Goal: Task Accomplishment & Management: Use online tool/utility

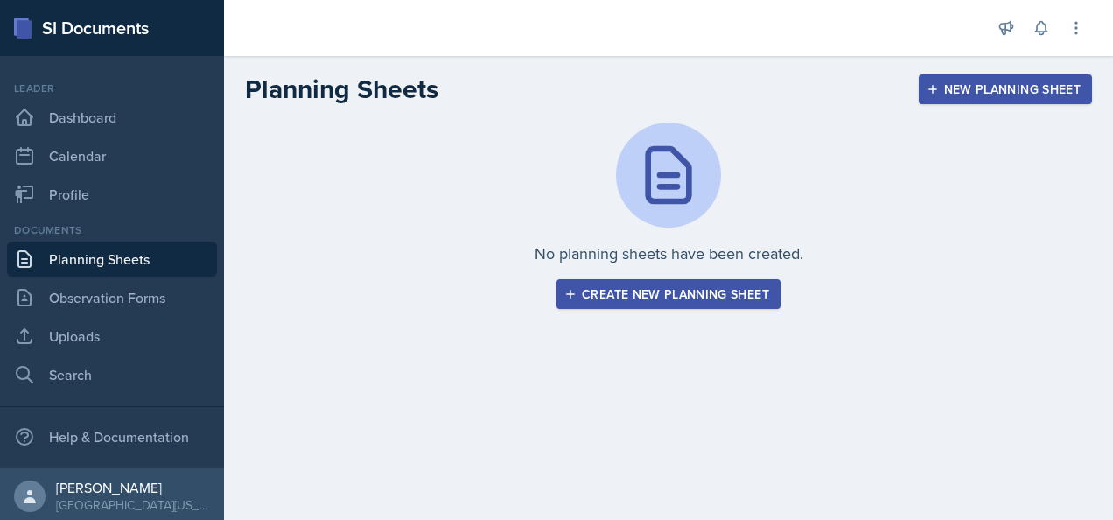
click at [100, 250] on link "Planning Sheets" at bounding box center [112, 259] width 210 height 35
click at [102, 285] on link "Observation Forms" at bounding box center [112, 297] width 210 height 35
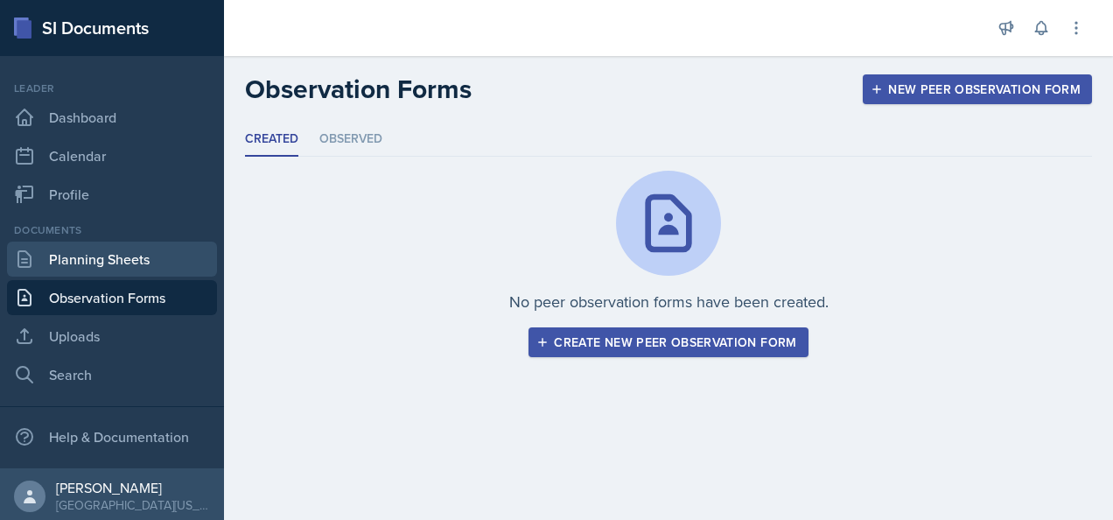
click at [101, 266] on link "Planning Sheets" at bounding box center [112, 259] width 210 height 35
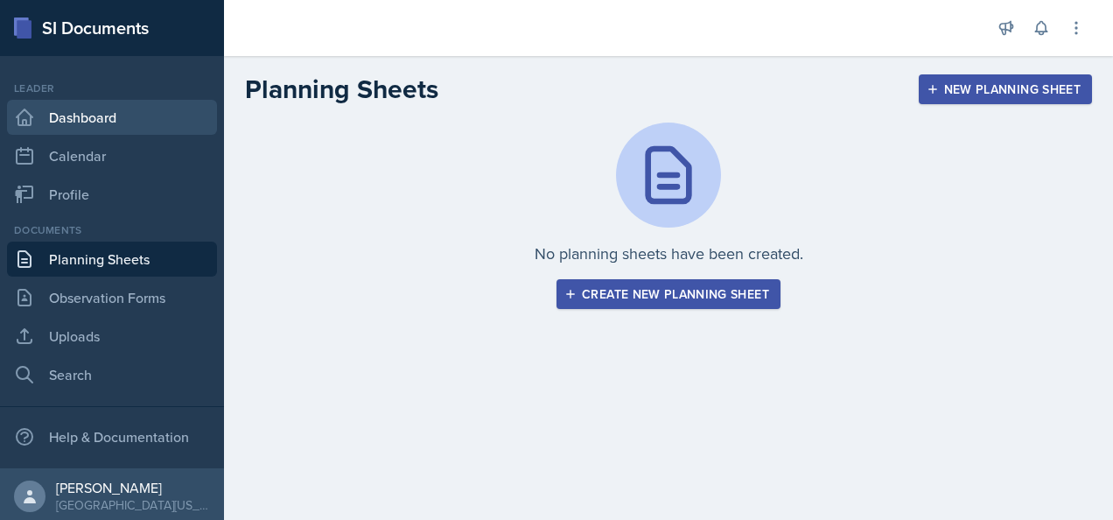
click at [135, 107] on link "Dashboard" at bounding box center [112, 117] width 210 height 35
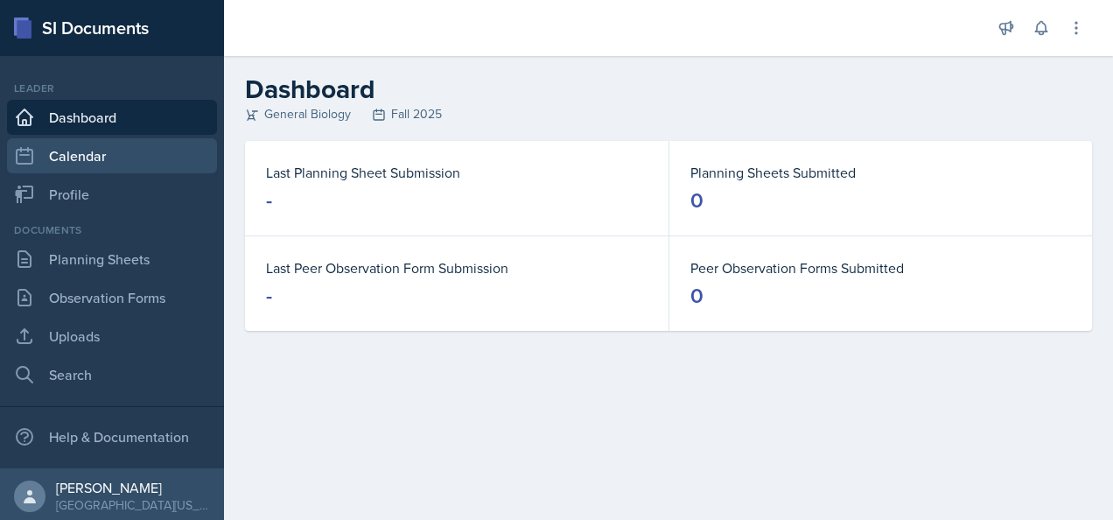
click at [113, 153] on link "Calendar" at bounding box center [112, 155] width 210 height 35
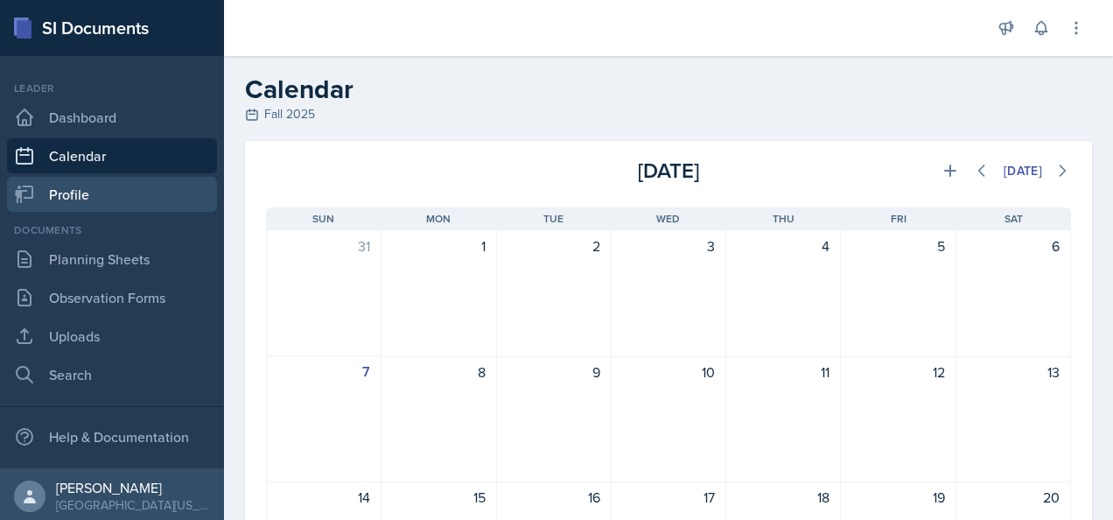
click at [102, 191] on link "Profile" at bounding box center [112, 194] width 210 height 35
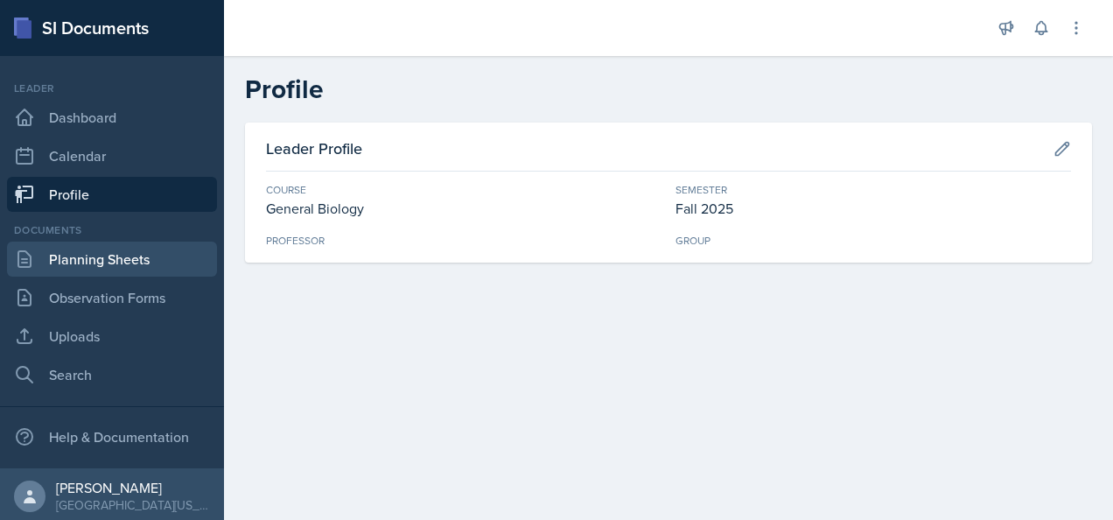
click at [99, 259] on link "Planning Sheets" at bounding box center [112, 259] width 210 height 35
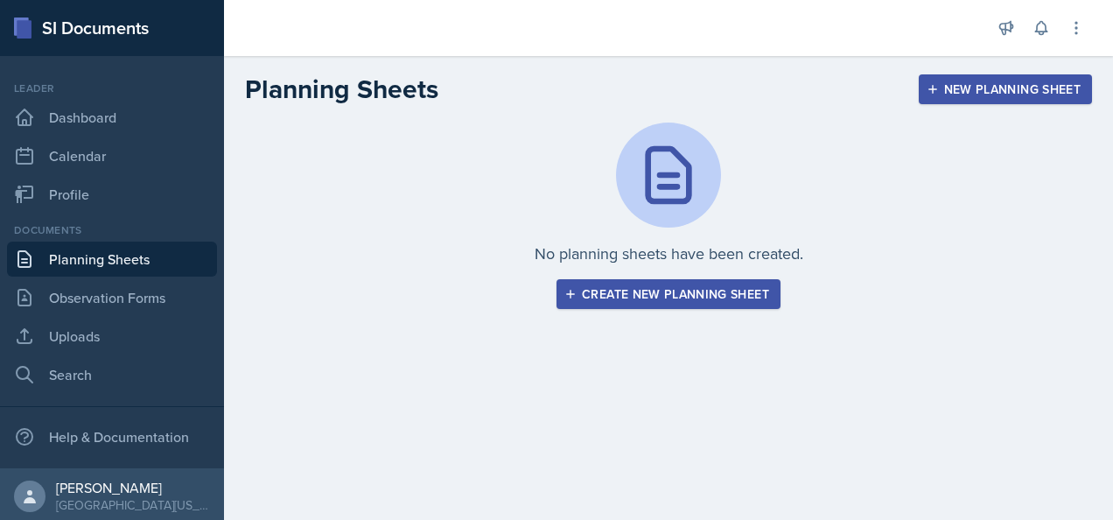
click at [717, 298] on div "Create new planning sheet" at bounding box center [668, 294] width 201 height 14
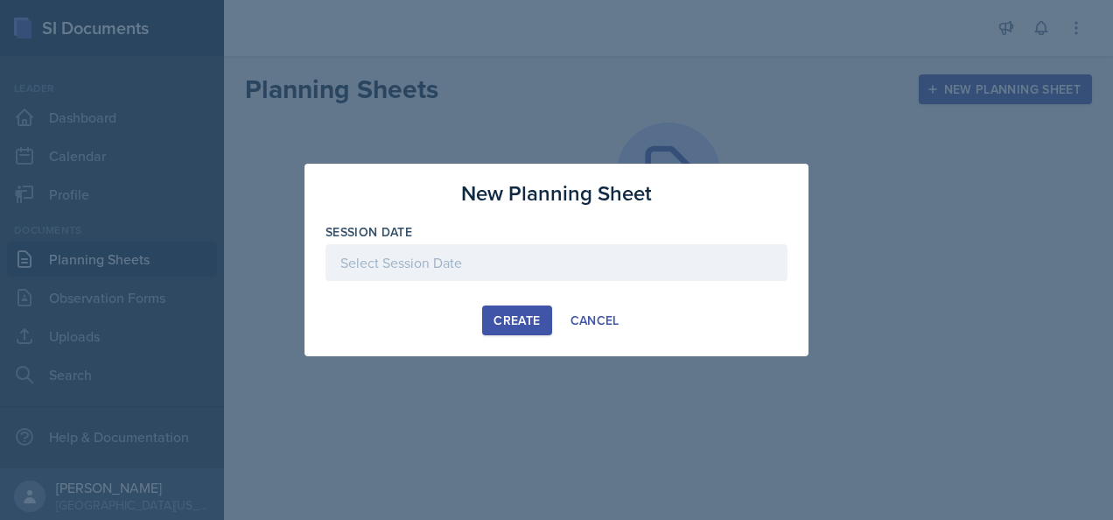
click at [486, 263] on div at bounding box center [557, 262] width 462 height 37
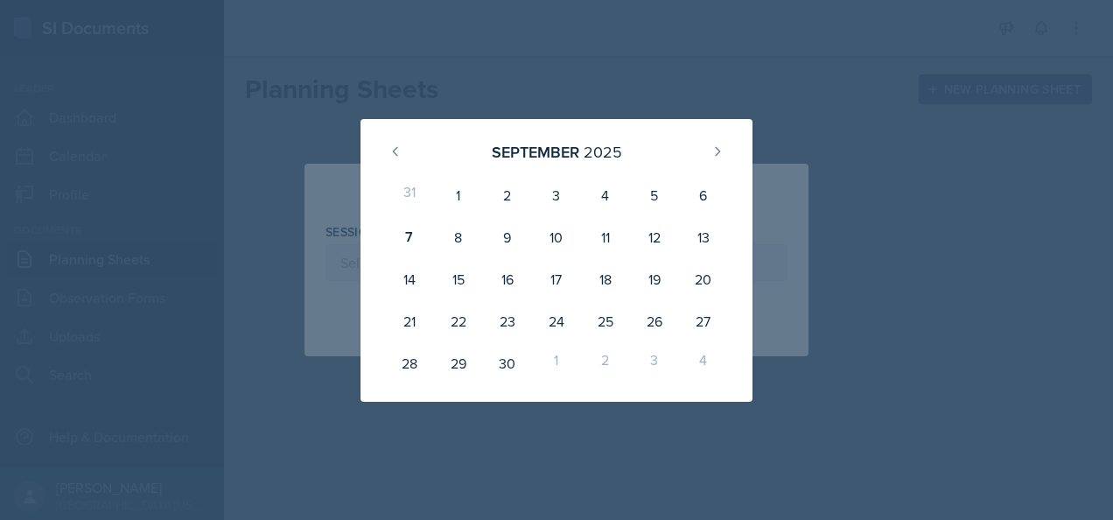
click at [657, 46] on div at bounding box center [556, 260] width 1113 height 520
